Goal: Contribute content

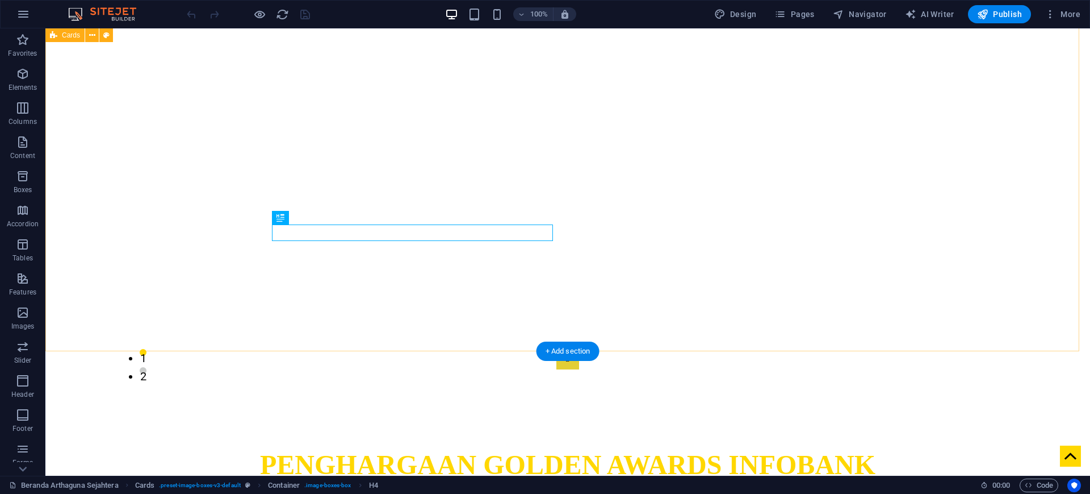
scroll to position [879, 0]
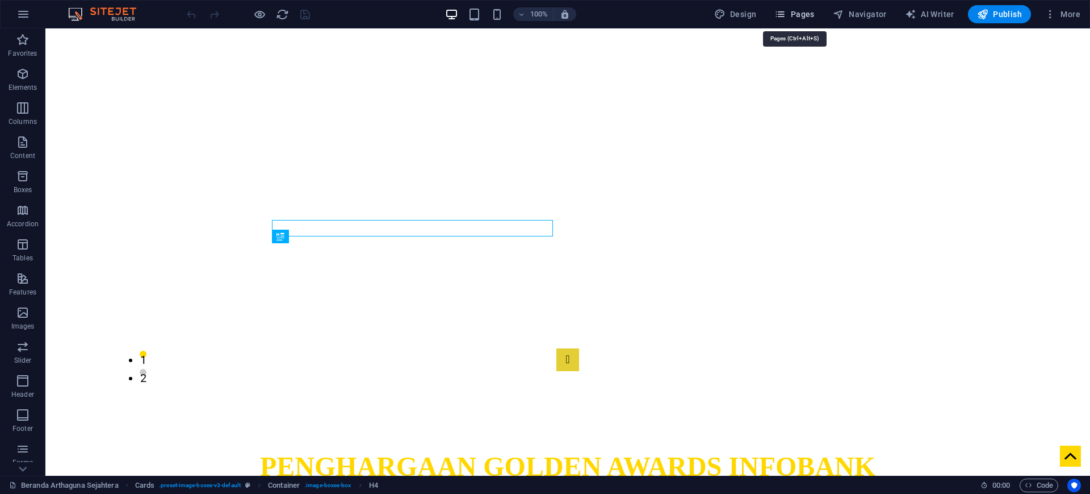
click at [804, 14] on span "Pages" at bounding box center [795, 14] width 40 height 11
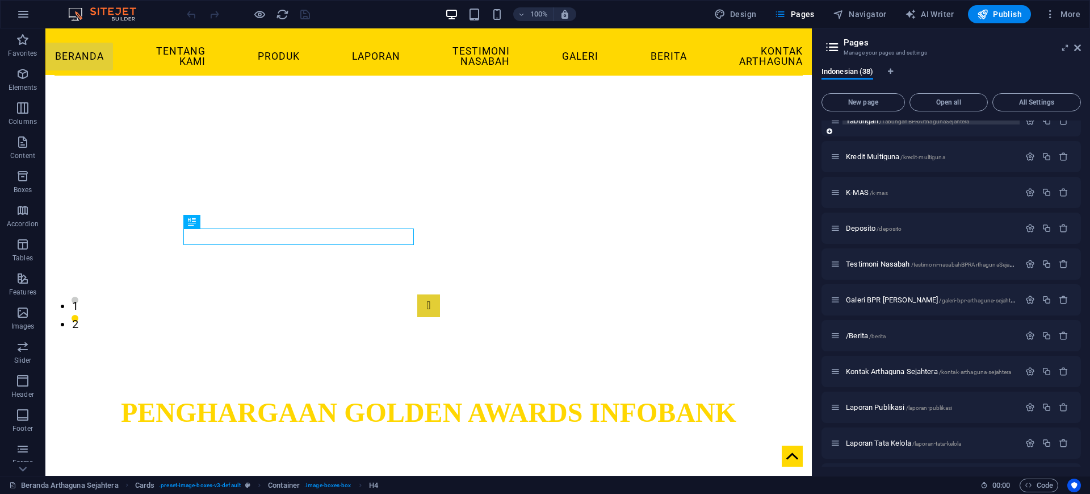
scroll to position [265, 0]
click at [869, 229] on span "Deposito /deposito" at bounding box center [874, 229] width 56 height 9
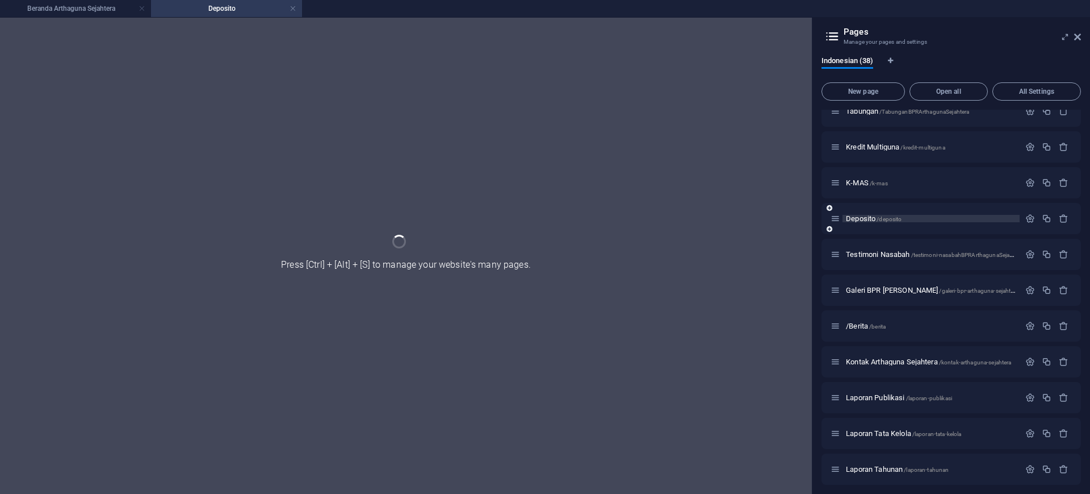
scroll to position [0, 0]
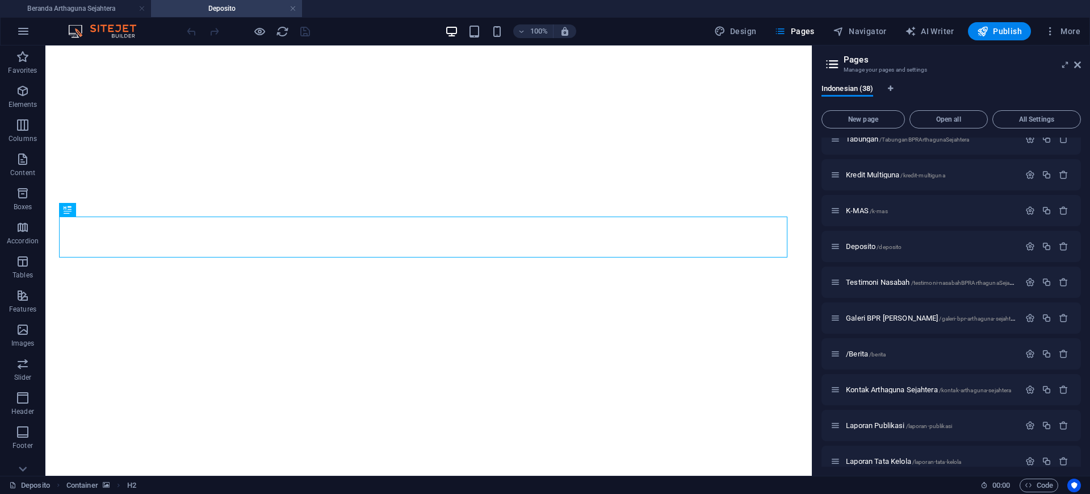
click at [1084, 64] on aside "Pages Manage your pages and settings Indonesian (38) New page Open all All Sett…" at bounding box center [951, 260] width 278 height 430
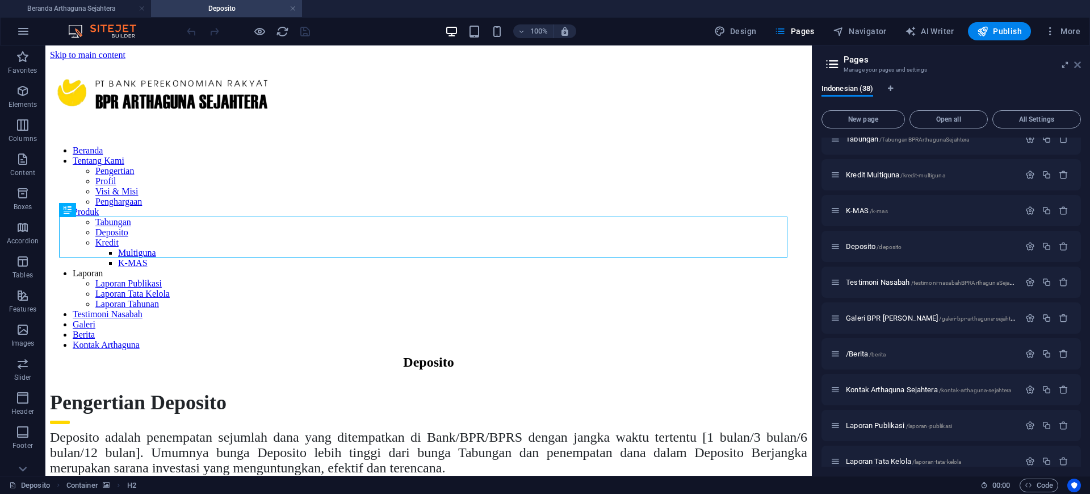
click at [1077, 64] on icon at bounding box center [1077, 64] width 7 height 9
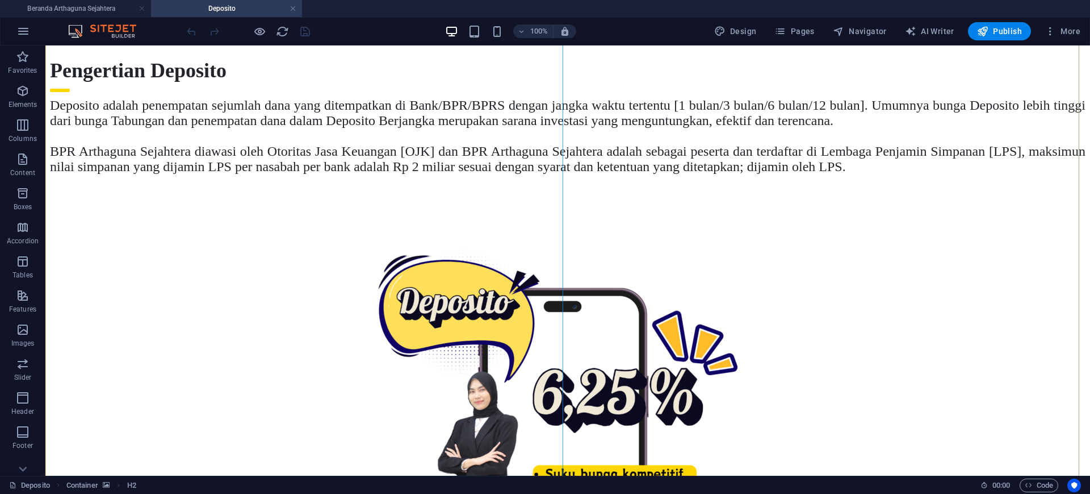
scroll to position [338, 0]
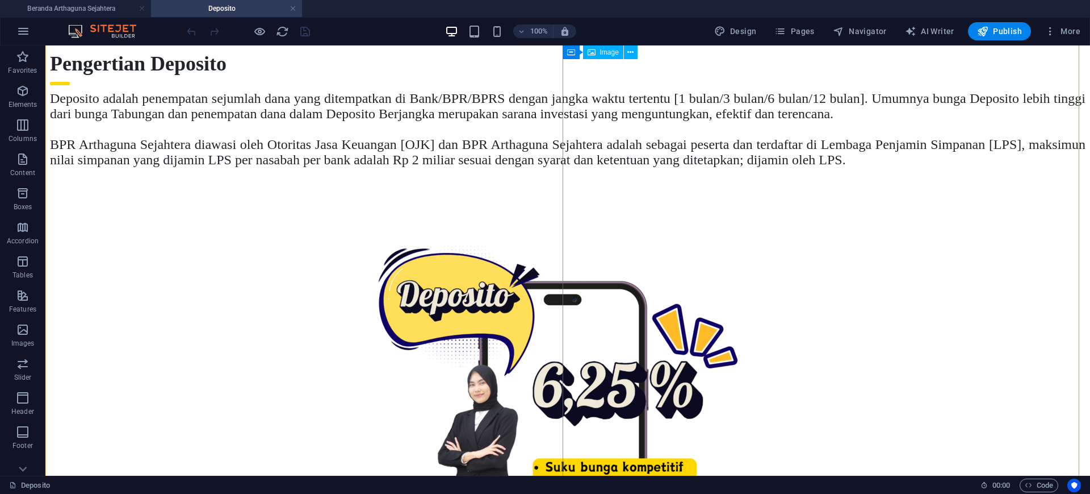
click at [865, 196] on figure at bounding box center [568, 463] width 1036 height 535
select select "px"
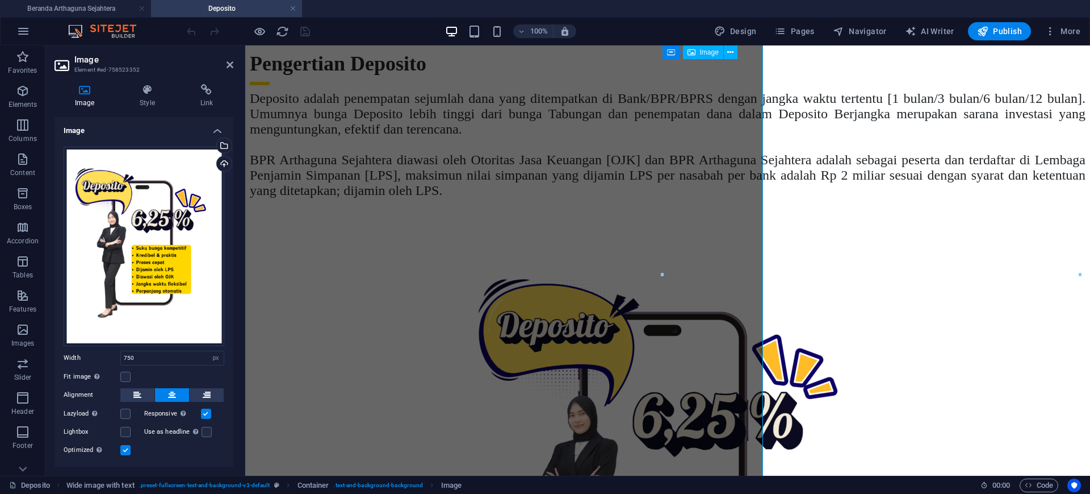
scroll to position [290, 0]
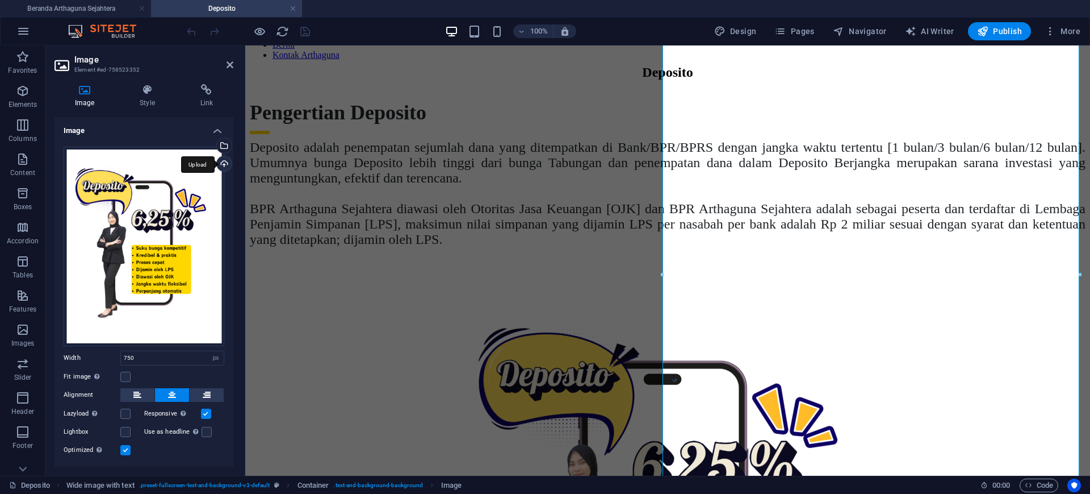
click at [220, 170] on div "Upload" at bounding box center [223, 164] width 17 height 17
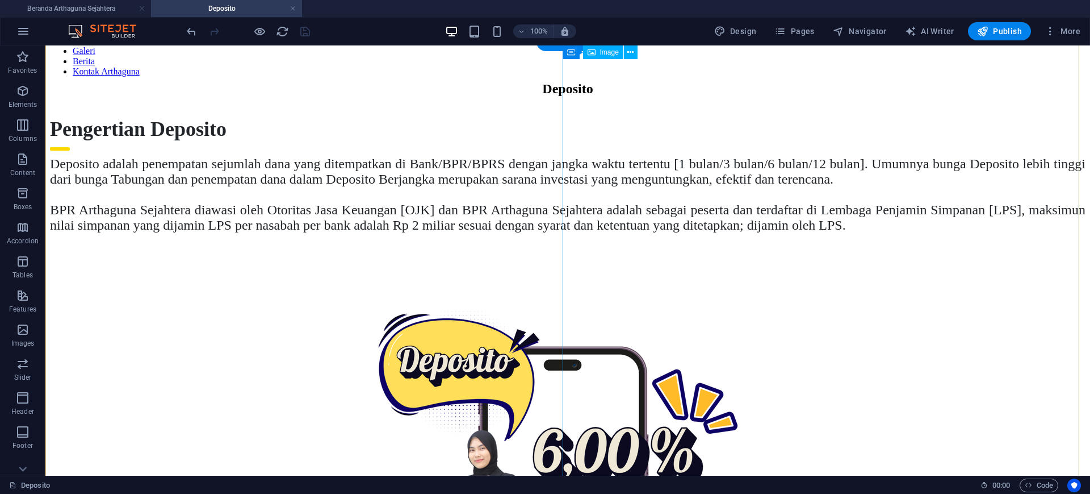
scroll to position [261, 0]
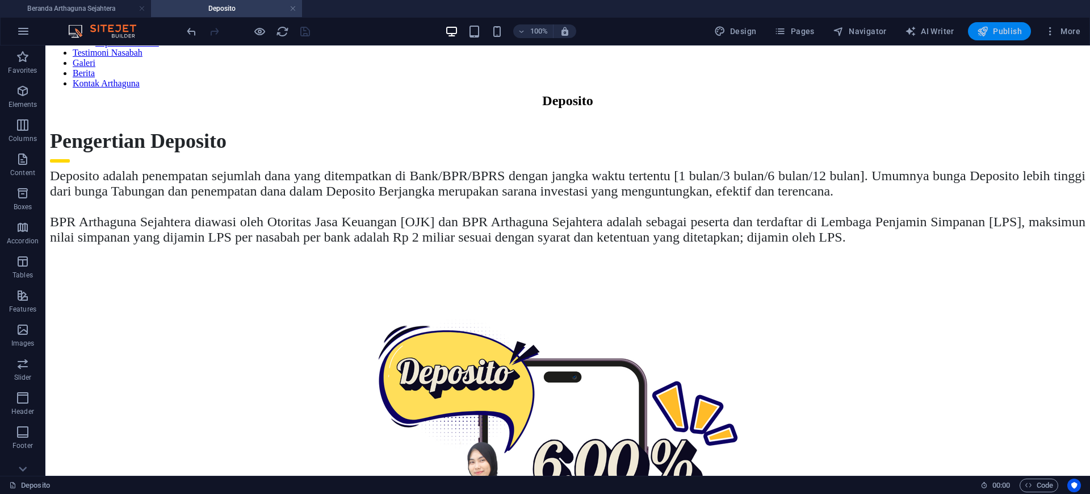
click at [999, 26] on span "Publish" at bounding box center [999, 31] width 45 height 11
